Goal: Task Accomplishment & Management: Use online tool/utility

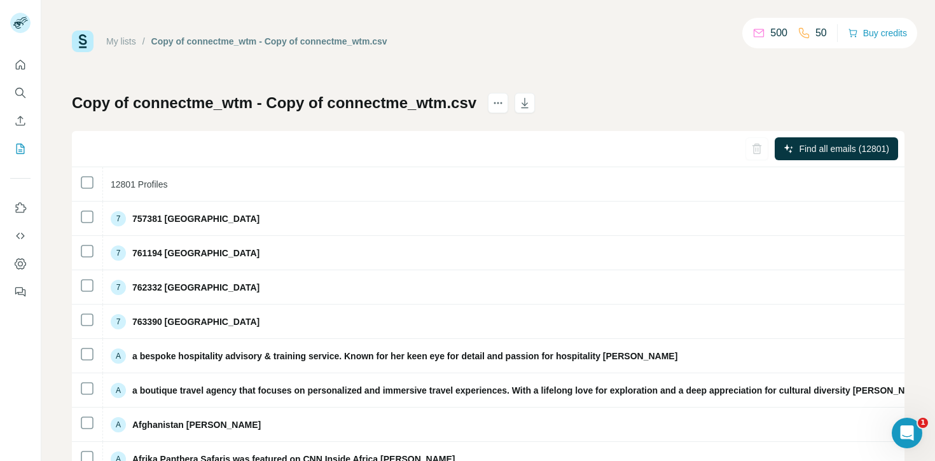
scroll to position [0, 1]
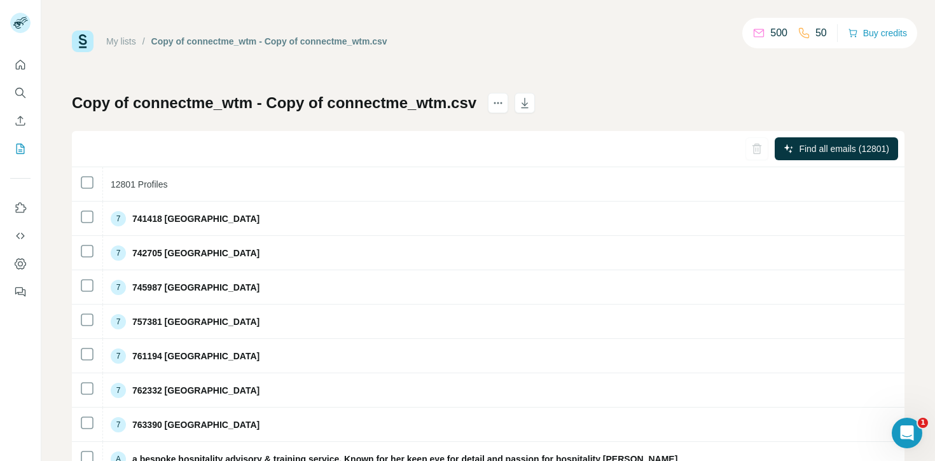
click at [765, 33] on div "500" at bounding box center [769, 32] width 35 height 15
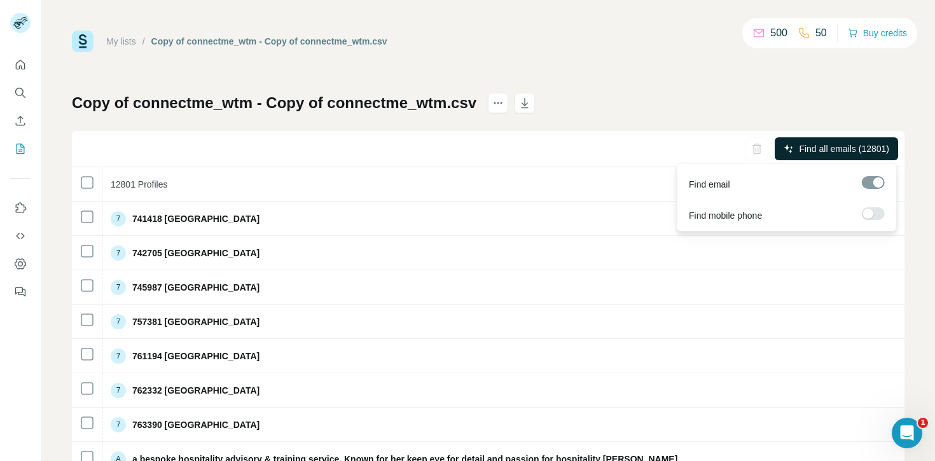
click at [841, 148] on span "Find all emails (12801)" at bounding box center [844, 148] width 90 height 13
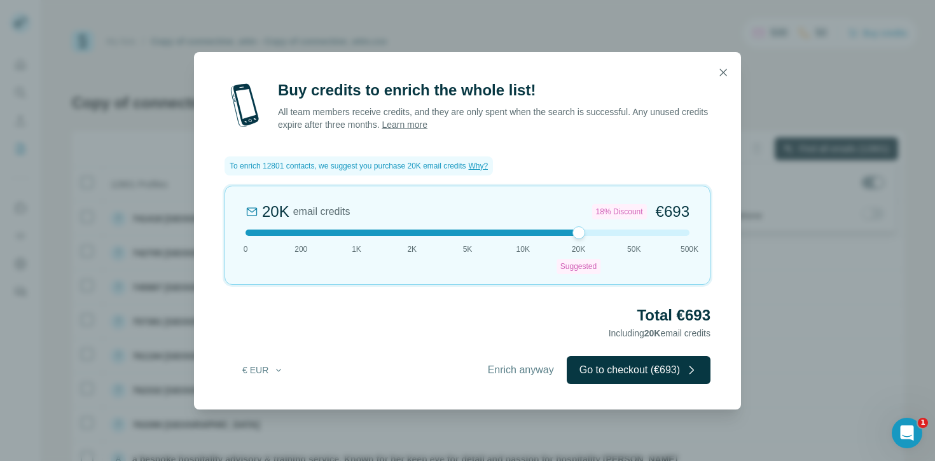
click at [804, 299] on div "Buy credits to enrich the whole list! All team members receive credits, and the…" at bounding box center [467, 230] width 935 height 461
click at [723, 73] on icon "button" at bounding box center [723, 72] width 7 height 7
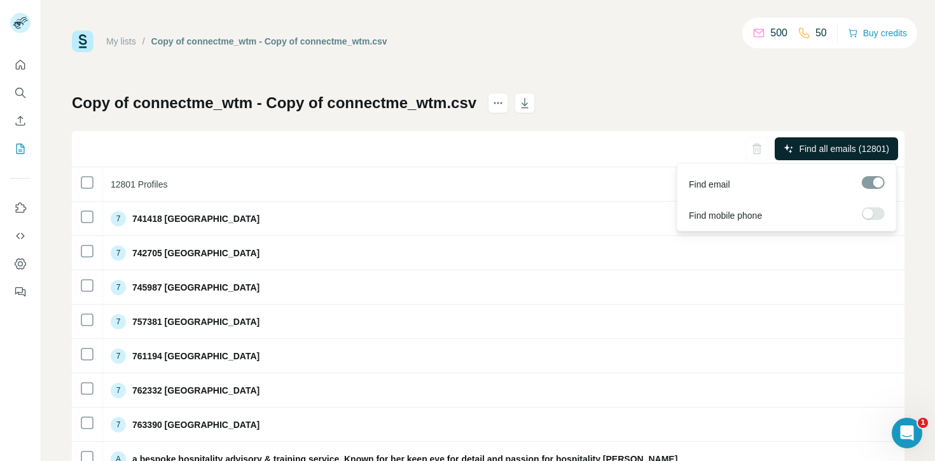
click at [829, 138] on button "Find all emails (12801)" at bounding box center [836, 148] width 123 height 23
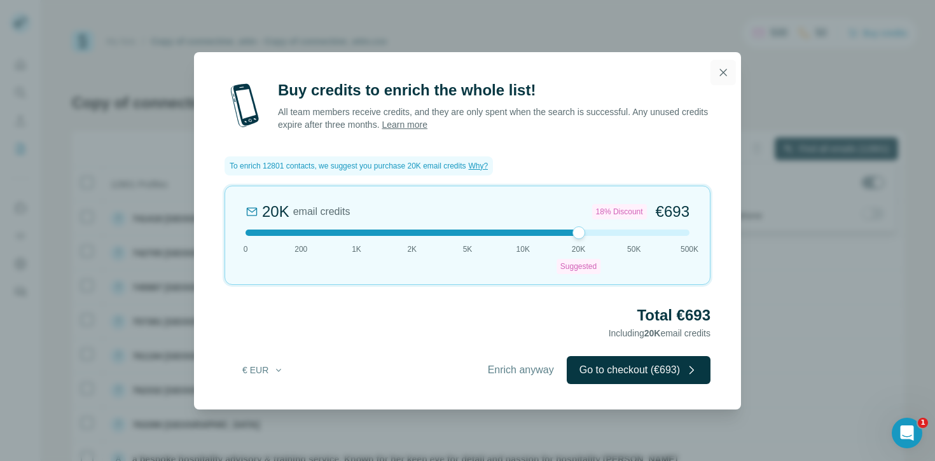
click at [719, 76] on icon "button" at bounding box center [723, 72] width 13 height 13
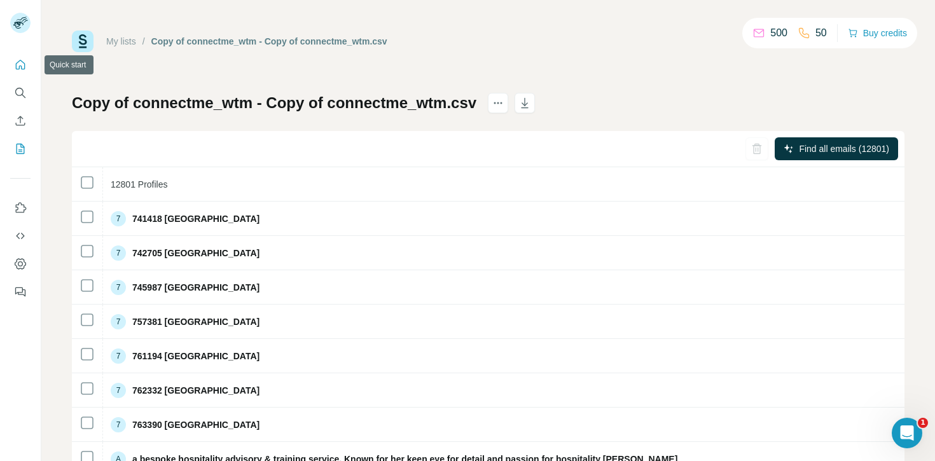
click at [19, 67] on icon "Quick start" at bounding box center [21, 65] width 10 height 10
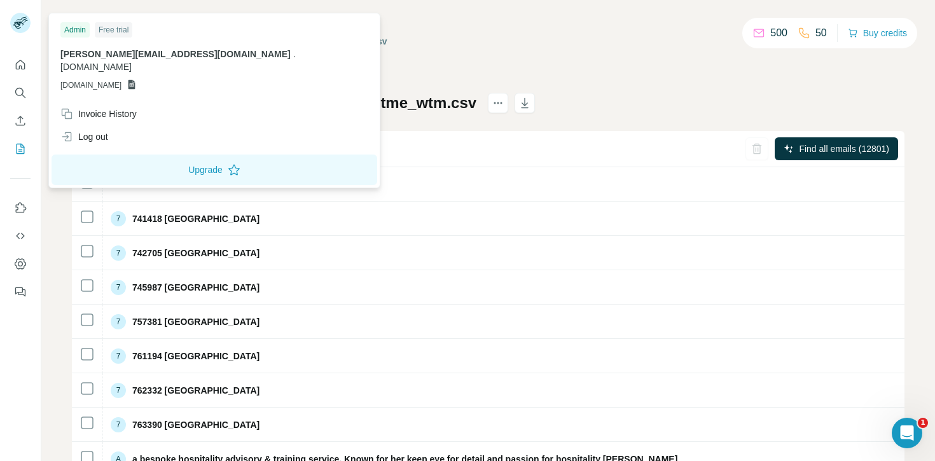
click at [12, 27] on rect at bounding box center [20, 23] width 20 height 20
click at [114, 125] on div "Log out" at bounding box center [214, 136] width 323 height 23
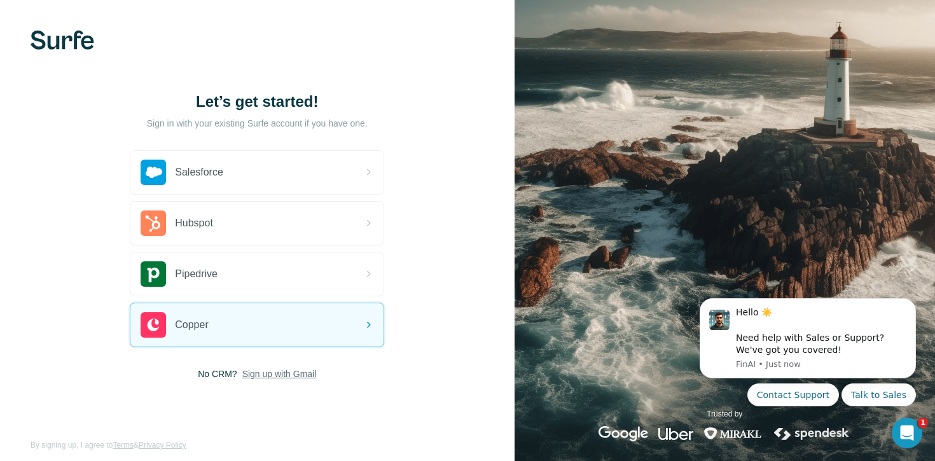
click at [312, 375] on span "Sign up with Gmail" at bounding box center [279, 374] width 74 height 13
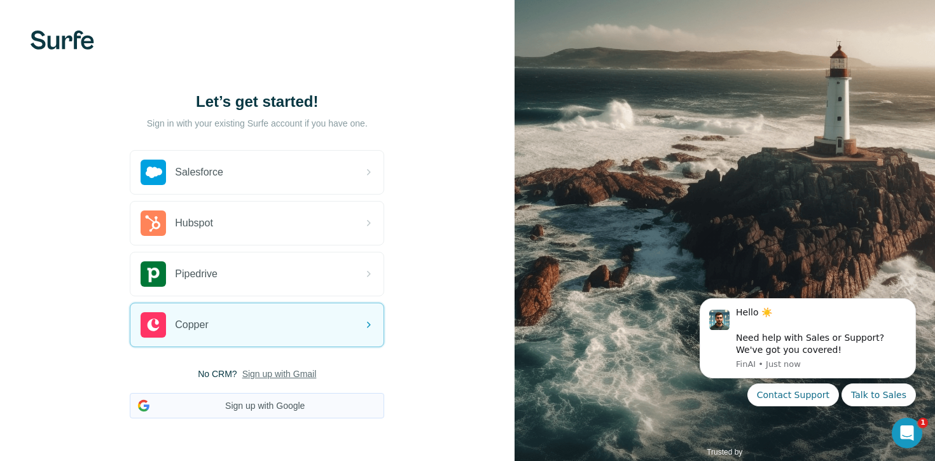
click at [289, 412] on button "Sign up with Google" at bounding box center [257, 405] width 254 height 25
